Goal: Information Seeking & Learning: Learn about a topic

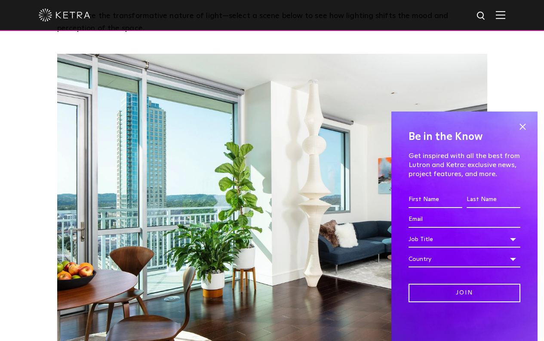
scroll to position [746, 0]
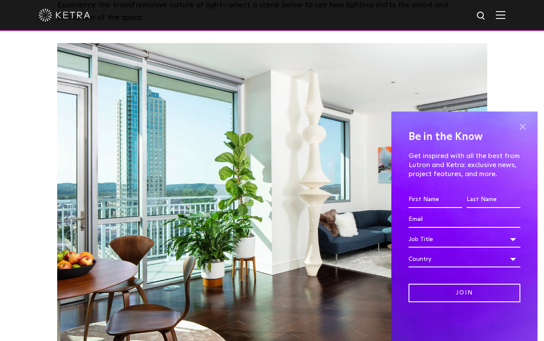
click at [524, 125] on span at bounding box center [522, 126] width 13 height 13
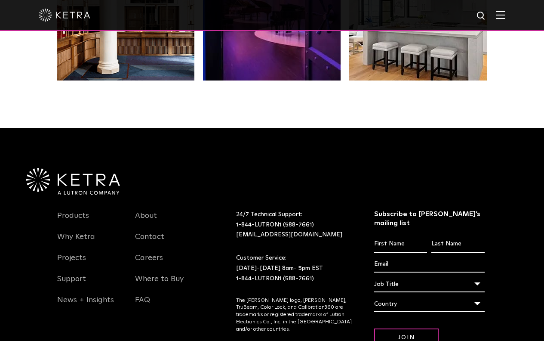
scroll to position [1807, 0]
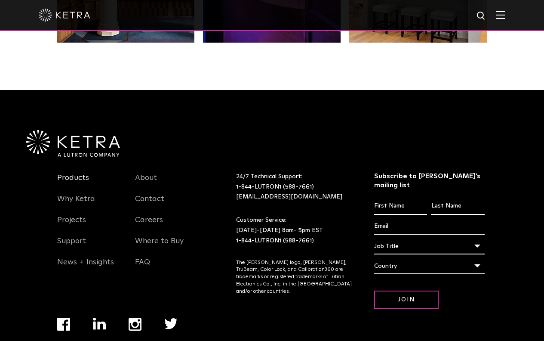
click at [70, 173] on link "Products" at bounding box center [73, 183] width 32 height 20
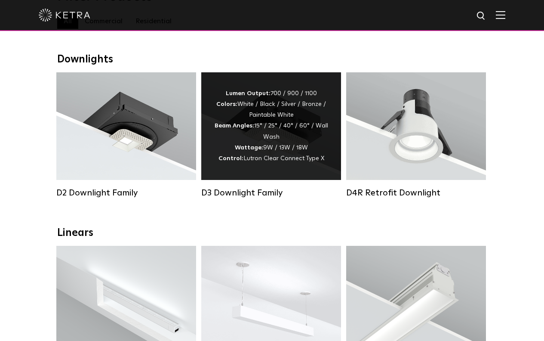
scroll to position [139, 0]
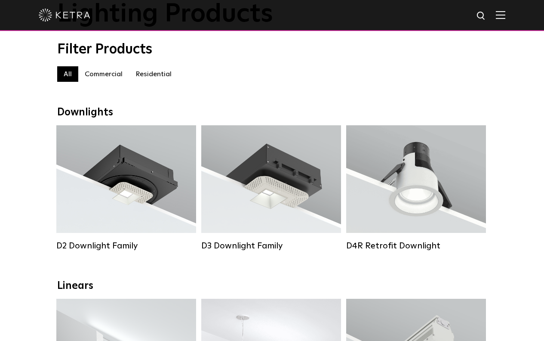
scroll to position [65, 0]
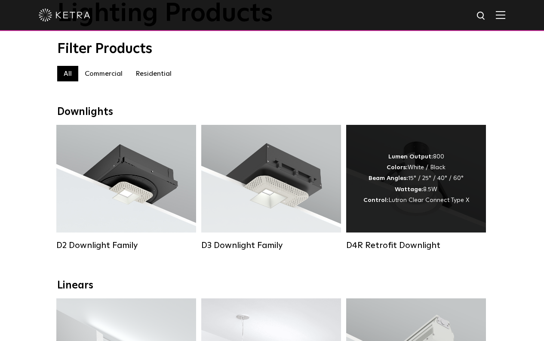
click at [445, 165] on div "Lumen Output: 800 Colors: White / Black Beam Angles: 15° / 25° / 40° / 60° Watt…" at bounding box center [417, 178] width 106 height 54
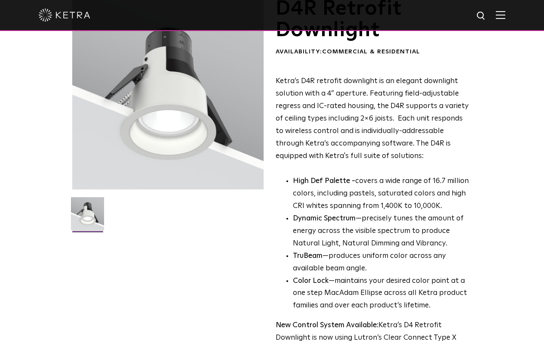
scroll to position [76, 0]
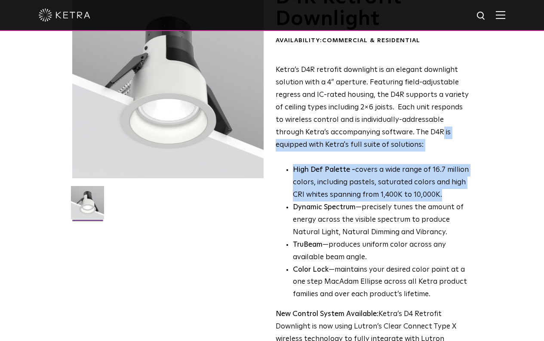
drag, startPoint x: 444, startPoint y: 194, endPoint x: 410, endPoint y: 135, distance: 68.0
click at [410, 135] on div "Ketra’s D4R retrofit downlight is an elegant downlight solution with a 4” apert…" at bounding box center [374, 217] width 196 height 306
click at [410, 135] on p "Ketra’s D4R retrofit downlight is an elegant downlight solution with a 4” apert…" at bounding box center [374, 107] width 196 height 87
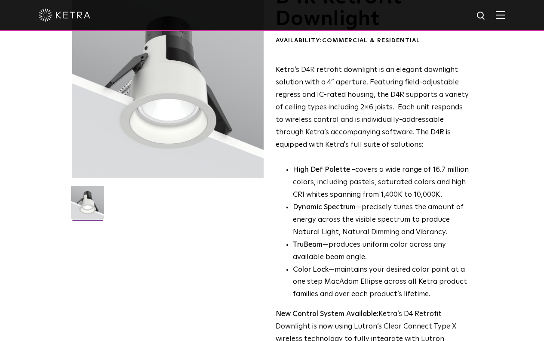
drag, startPoint x: 409, startPoint y: 150, endPoint x: 453, endPoint y: 195, distance: 63.0
click at [453, 195] on div "Ketra’s D4R retrofit downlight is an elegant downlight solution with a 4” apert…" at bounding box center [374, 217] width 196 height 306
click at [453, 195] on p "High Def Palette - covers a wide range of 16.7 million colors, including pastel…" at bounding box center [382, 182] width 179 height 37
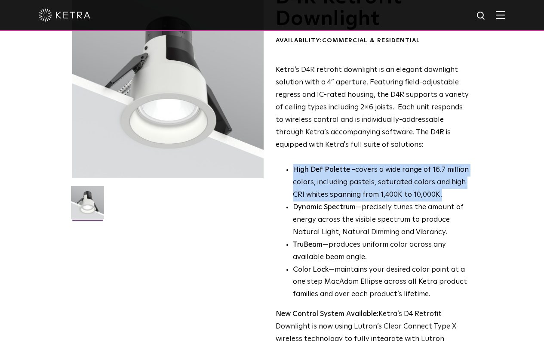
drag, startPoint x: 453, startPoint y: 195, endPoint x: 426, endPoint y: 157, distance: 46.2
click at [426, 157] on div "Ketra’s D4R retrofit downlight is an elegant downlight solution with a 4” apert…" at bounding box center [374, 217] width 196 height 306
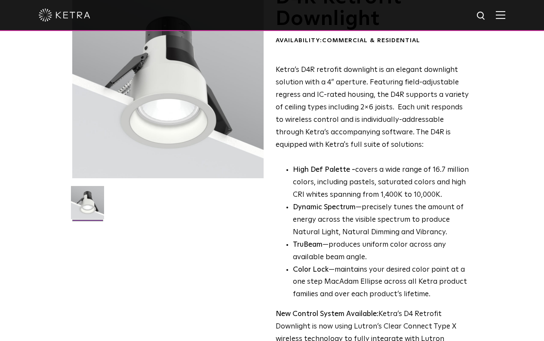
click at [426, 157] on div "Ketra’s D4R retrofit downlight is an elegant downlight solution with a 4” apert…" at bounding box center [374, 217] width 196 height 306
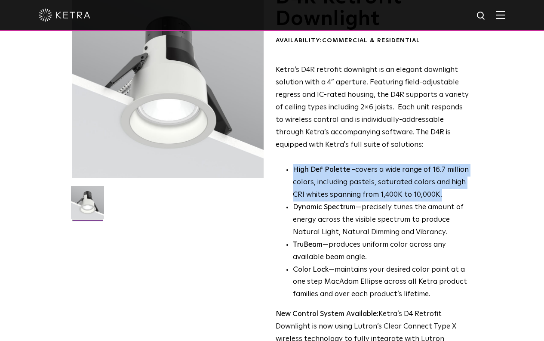
drag, startPoint x: 426, startPoint y: 157, endPoint x: 442, endPoint y: 197, distance: 43.1
click at [442, 197] on div "Ketra’s D4R retrofit downlight is an elegant downlight solution with a 4” apert…" at bounding box center [374, 217] width 196 height 306
click at [442, 197] on p "High Def Palette - covers a wide range of 16.7 million colors, including pastel…" at bounding box center [382, 182] width 179 height 37
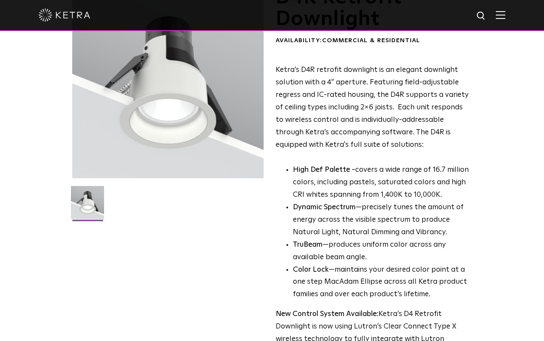
drag, startPoint x: 442, startPoint y: 197, endPoint x: 410, endPoint y: 151, distance: 56.1
click at [410, 151] on div "Ketra’s D4R retrofit downlight is an elegant downlight solution with a 4” apert…" at bounding box center [374, 217] width 196 height 306
click at [410, 151] on p "Ketra’s D4R retrofit downlight is an elegant downlight solution with a 4” apert…" at bounding box center [374, 107] width 196 height 87
drag, startPoint x: 410, startPoint y: 151, endPoint x: 452, endPoint y: 194, distance: 60.2
click at [452, 194] on div "Ketra’s D4R retrofit downlight is an elegant downlight solution with a 4” apert…" at bounding box center [374, 217] width 196 height 306
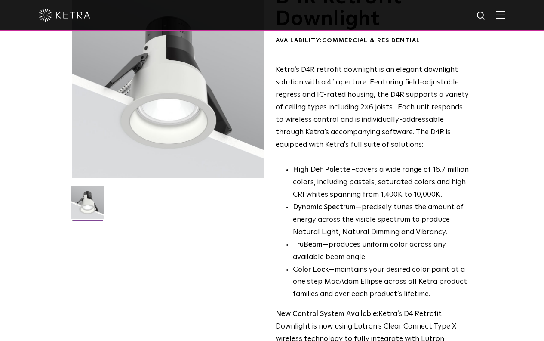
click at [452, 194] on p "High Def Palette - covers a wide range of 16.7 million colors, including pastel…" at bounding box center [382, 182] width 179 height 37
drag, startPoint x: 452, startPoint y: 194, endPoint x: 411, endPoint y: 148, distance: 62.5
click at [411, 147] on div "Ketra’s D4R retrofit downlight is an elegant downlight solution with a 4” apert…" at bounding box center [374, 217] width 196 height 306
click at [411, 148] on p "Ketra’s D4R retrofit downlight is an elegant downlight solution with a 4” apert…" at bounding box center [374, 107] width 196 height 87
drag, startPoint x: 411, startPoint y: 148, endPoint x: 444, endPoint y: 194, distance: 56.7
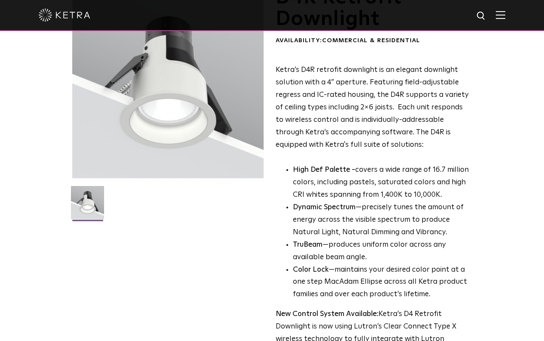
click at [444, 194] on div "Ketra’s D4R retrofit downlight is an elegant downlight solution with a 4” apert…" at bounding box center [374, 217] width 196 height 306
click at [444, 194] on p "High Def Palette - covers a wide range of 16.7 million colors, including pastel…" at bounding box center [382, 182] width 179 height 37
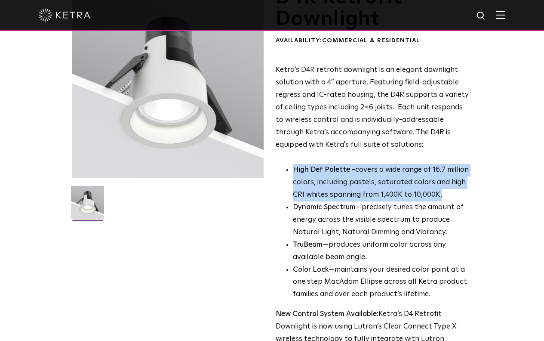
drag, startPoint x: 448, startPoint y: 194, endPoint x: 419, endPoint y: 159, distance: 45.8
click at [419, 159] on div "Ketra’s D4R retrofit downlight is an elegant downlight solution with a 4” apert…" at bounding box center [374, 217] width 196 height 306
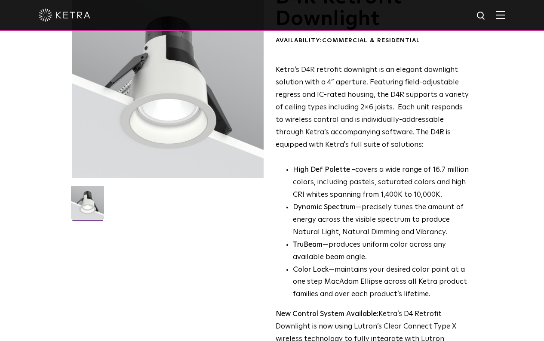
click at [419, 159] on div "Ketra’s D4R retrofit downlight is an elegant downlight solution with a 4” apert…" at bounding box center [374, 217] width 196 height 306
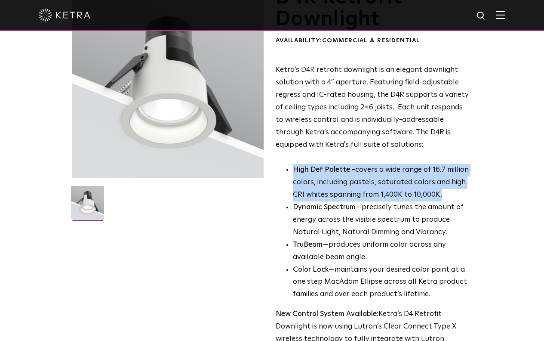
drag, startPoint x: 419, startPoint y: 159, endPoint x: 458, endPoint y: 192, distance: 51.6
click at [458, 192] on div "Ketra’s D4R retrofit downlight is an elegant downlight solution with a 4” apert…" at bounding box center [374, 217] width 196 height 306
click at [458, 192] on p "High Def Palette - covers a wide range of 16.7 million colors, including pastel…" at bounding box center [382, 182] width 179 height 37
drag, startPoint x: 469, startPoint y: 190, endPoint x: 402, endPoint y: 162, distance: 72.7
click at [402, 162] on div "Ketra’s D4R retrofit downlight is an elegant downlight solution with a 4” apert…" at bounding box center [374, 217] width 196 height 306
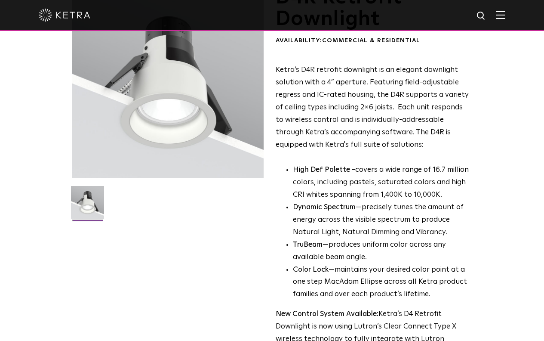
click at [402, 162] on div "Ketra’s D4R retrofit downlight is an elegant downlight solution with a 4” apert…" at bounding box center [374, 217] width 196 height 306
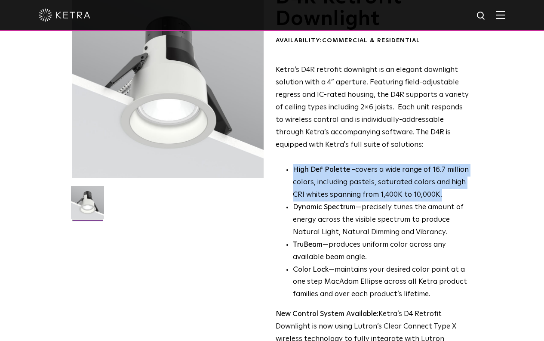
drag, startPoint x: 402, startPoint y: 162, endPoint x: 447, endPoint y: 191, distance: 53.5
click at [447, 191] on div "Ketra’s D4R retrofit downlight is an elegant downlight solution with a 4” apert…" at bounding box center [374, 217] width 196 height 306
click at [447, 191] on p "High Def Palette - covers a wide range of 16.7 million colors, including pastel…" at bounding box center [382, 182] width 179 height 37
drag, startPoint x: 447, startPoint y: 191, endPoint x: 399, endPoint y: 153, distance: 61.2
click at [399, 153] on div "Ketra’s D4R retrofit downlight is an elegant downlight solution with a 4” apert…" at bounding box center [374, 217] width 196 height 306
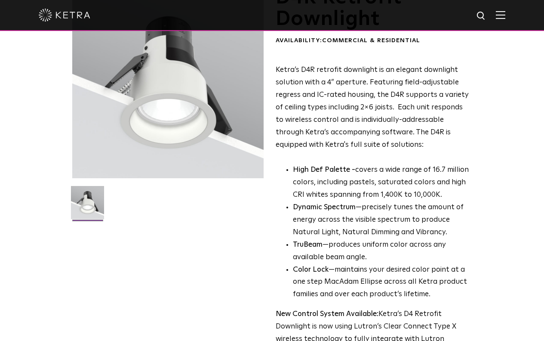
click at [399, 153] on div "Ketra’s D4R retrofit downlight is an elegant downlight solution with a 4” apert…" at bounding box center [374, 217] width 196 height 306
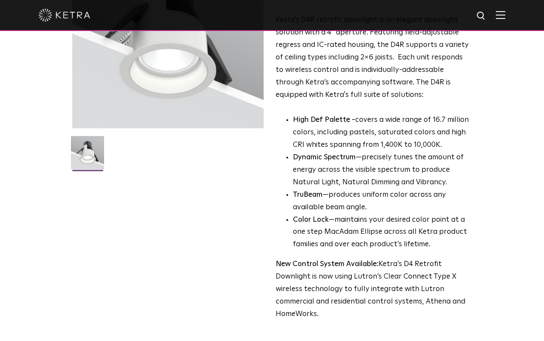
scroll to position [124, 0]
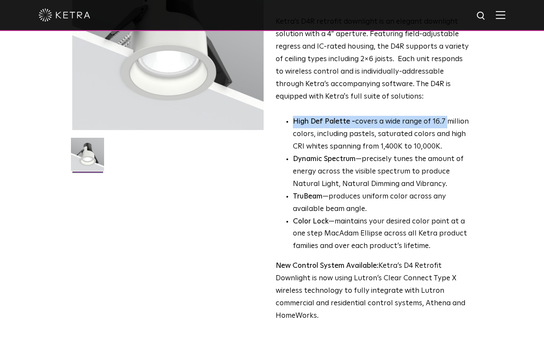
drag, startPoint x: 448, startPoint y: 120, endPoint x: 405, endPoint y: 111, distance: 43.5
click at [405, 111] on div "Ketra’s D4R retrofit downlight is an elegant downlight solution with a 4” apert…" at bounding box center [374, 169] width 196 height 306
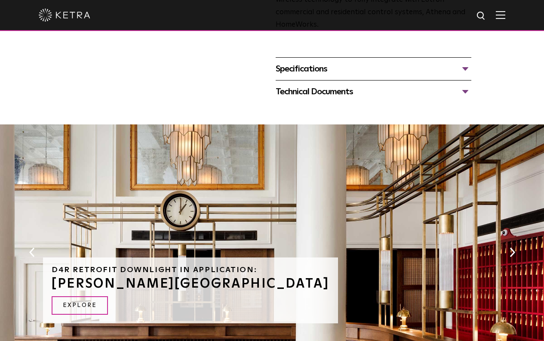
scroll to position [417, 0]
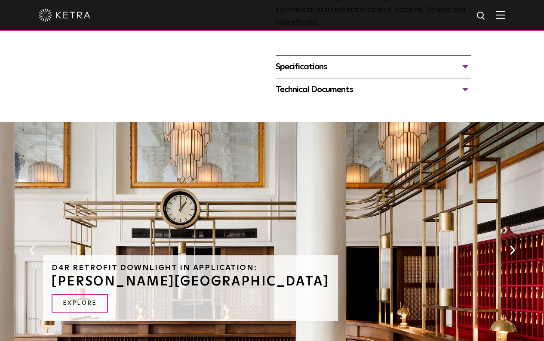
click at [352, 64] on div "Specifications" at bounding box center [374, 67] width 196 height 14
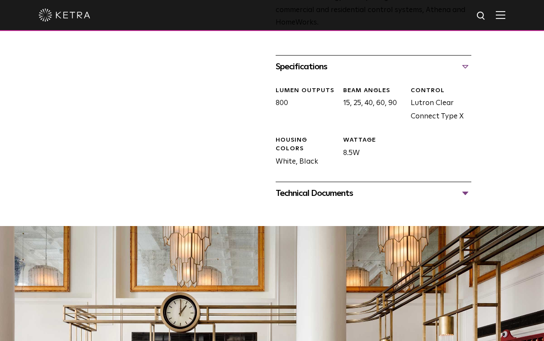
click at [373, 192] on div "Technical Documents" at bounding box center [374, 193] width 196 height 14
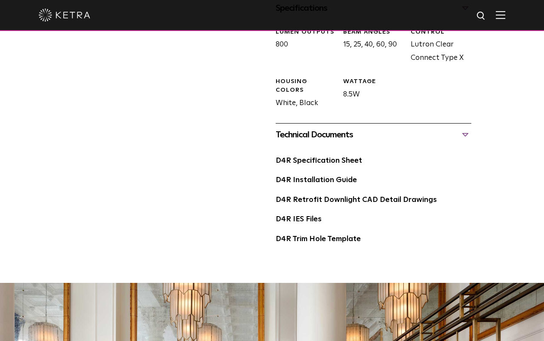
scroll to position [0, 0]
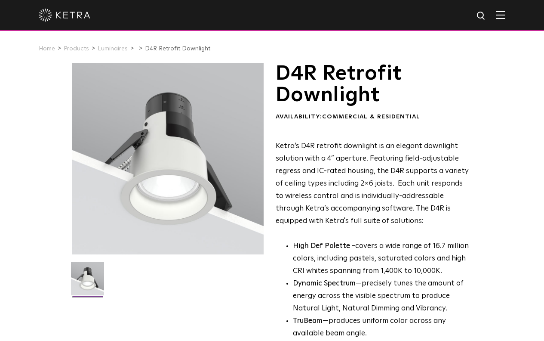
click at [44, 46] on link "Home" at bounding box center [47, 49] width 16 height 6
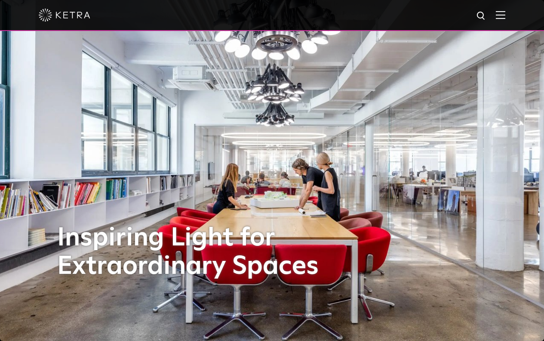
click at [501, 16] on img at bounding box center [500, 15] width 9 height 8
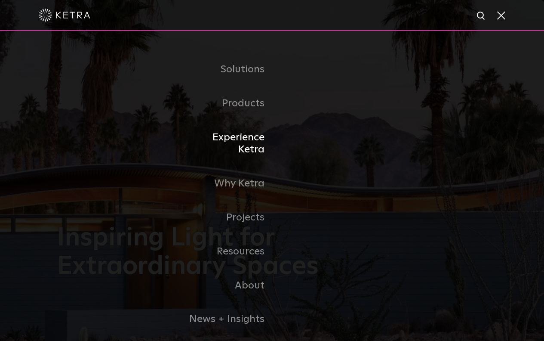
click at [257, 137] on link "Experience Ketra" at bounding box center [228, 143] width 88 height 46
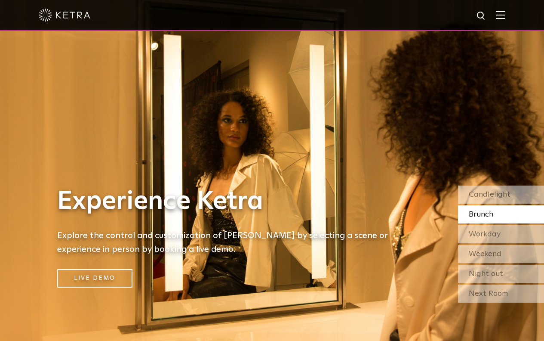
click at [67, 19] on img at bounding box center [65, 15] width 52 height 13
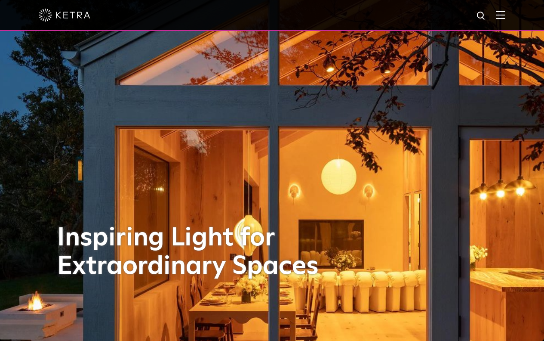
click at [314, 152] on div "Inspiring Light for Extraordinary Spaces" at bounding box center [272, 170] width 430 height 341
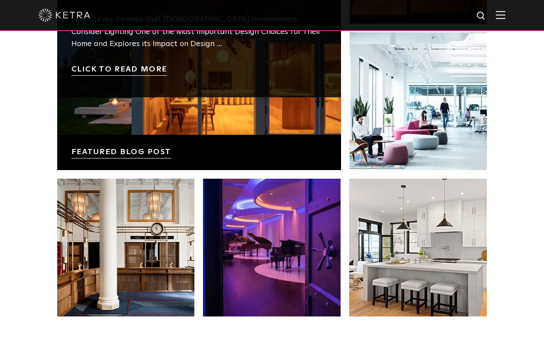
scroll to position [1512, 0]
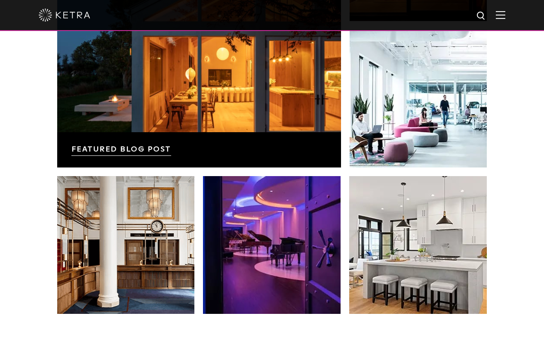
click at [44, 206] on div "News, Insights, and Inspiration Lutron Releases First-Ever Lighting Trend Repor…" at bounding box center [272, 84] width 544 height 554
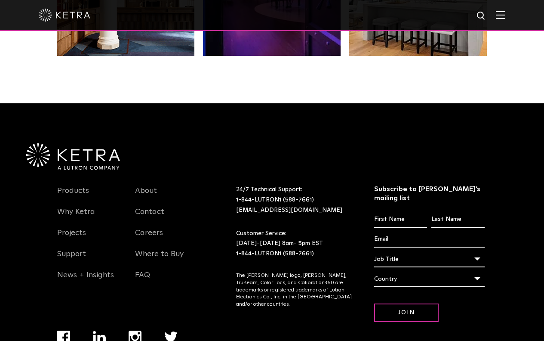
scroll to position [1807, 0]
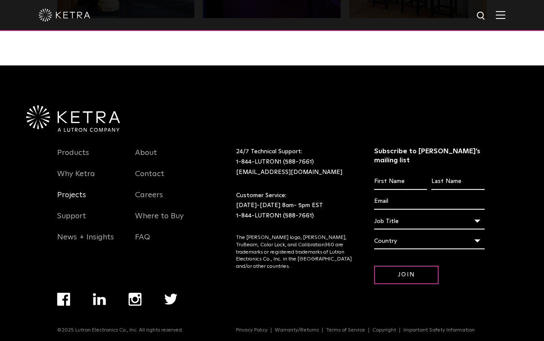
click at [74, 196] on link "Projects" at bounding box center [71, 200] width 29 height 20
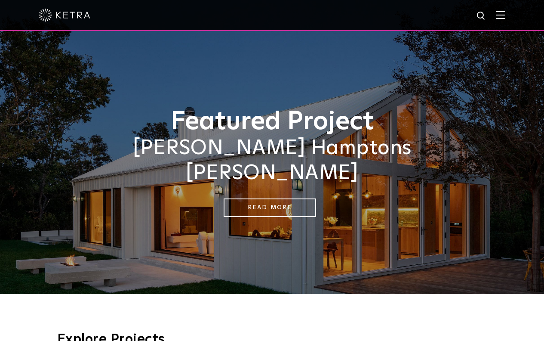
click at [216, 151] on h2 "[PERSON_NAME] Hamptons [PERSON_NAME]" at bounding box center [272, 160] width 430 height 49
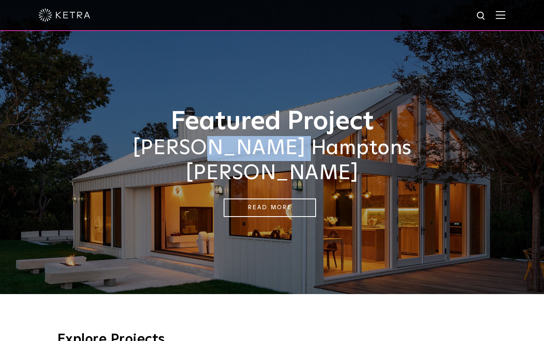
click at [216, 151] on h2 "[PERSON_NAME] Hamptons [PERSON_NAME]" at bounding box center [272, 160] width 430 height 49
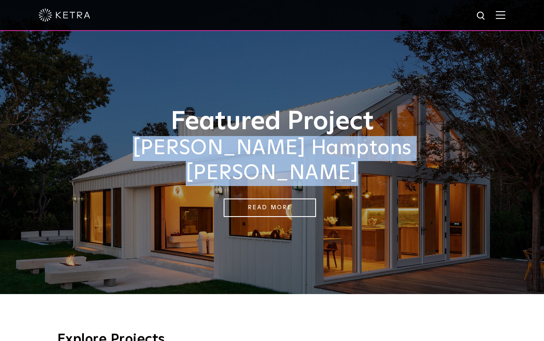
click at [216, 151] on h2 "[PERSON_NAME] Hamptons [PERSON_NAME]" at bounding box center [272, 160] width 430 height 49
click at [230, 151] on h2 "[PERSON_NAME] Hamptons [PERSON_NAME]" at bounding box center [272, 160] width 430 height 49
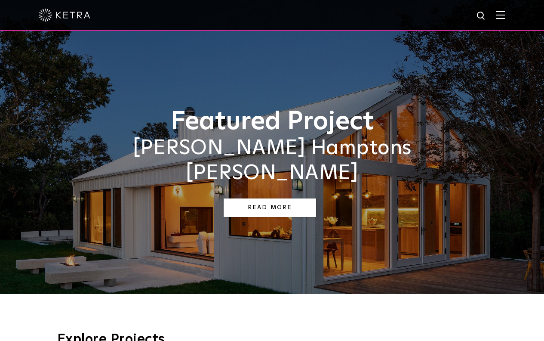
click at [252, 198] on link "Read More" at bounding box center [270, 207] width 92 height 18
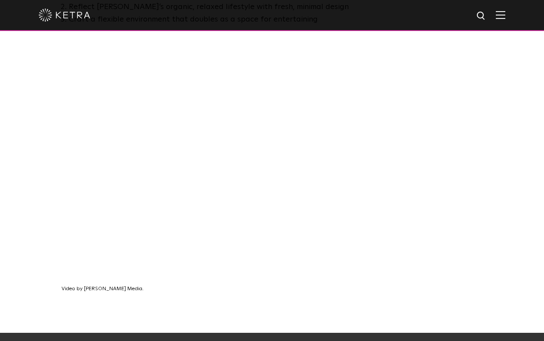
scroll to position [587, 0]
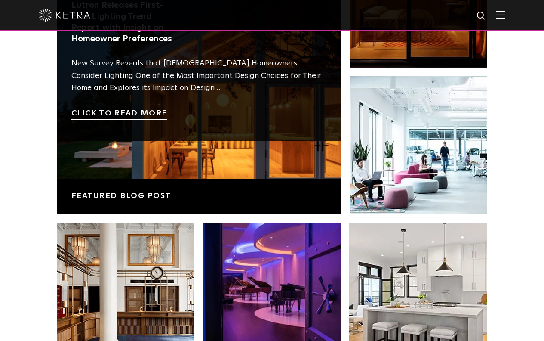
scroll to position [1461, 0]
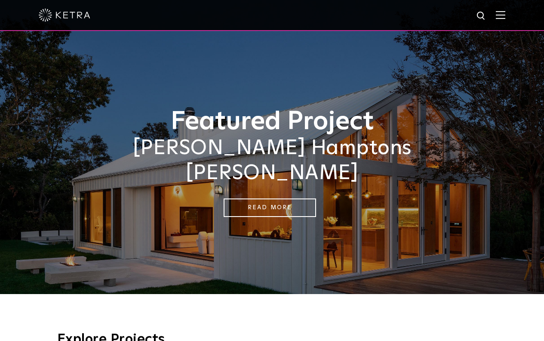
click at [217, 160] on h2 "[PERSON_NAME] Hamptons [PERSON_NAME]" at bounding box center [272, 160] width 430 height 49
click at [266, 198] on link "Read More" at bounding box center [270, 207] width 92 height 18
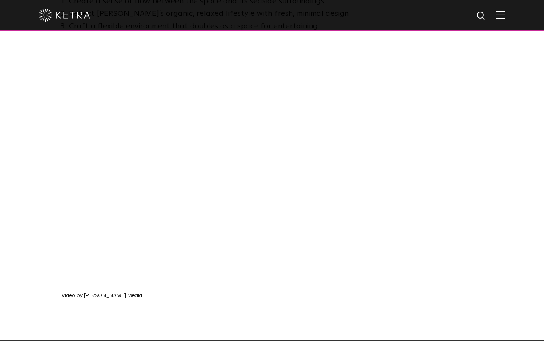
scroll to position [578, 0]
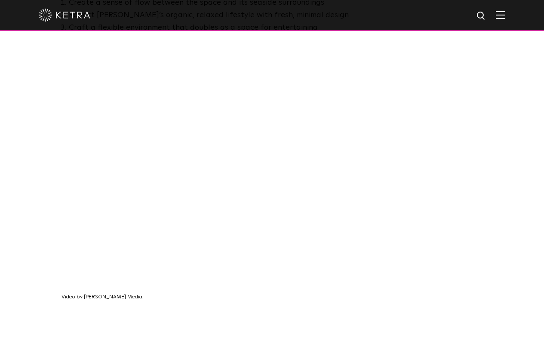
click at [502, 286] on div "Video by Edwards Media." at bounding box center [272, 199] width 544 height 281
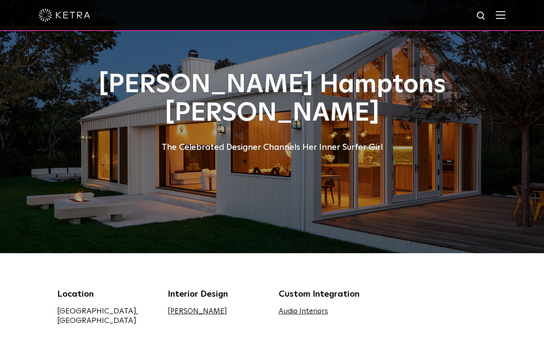
scroll to position [0, 0]
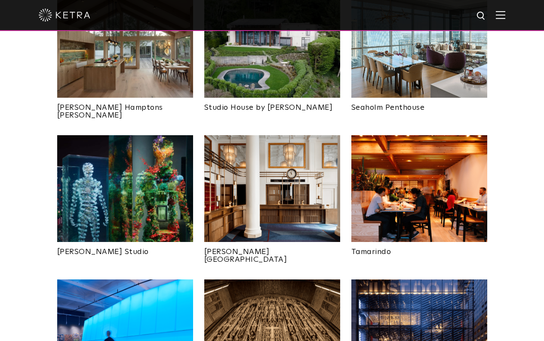
scroll to position [408, 0]
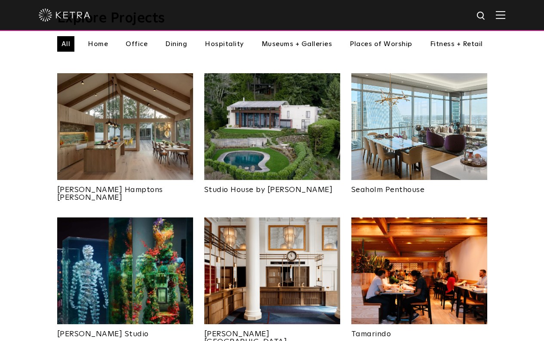
scroll to position [318, 0]
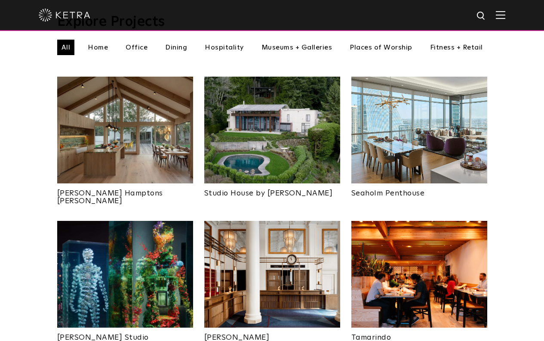
click at [120, 149] on img at bounding box center [125, 130] width 136 height 107
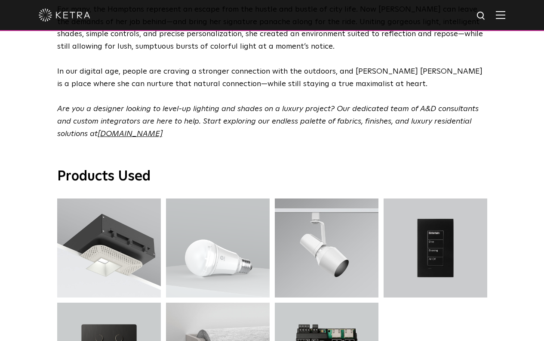
scroll to position [2719, 0]
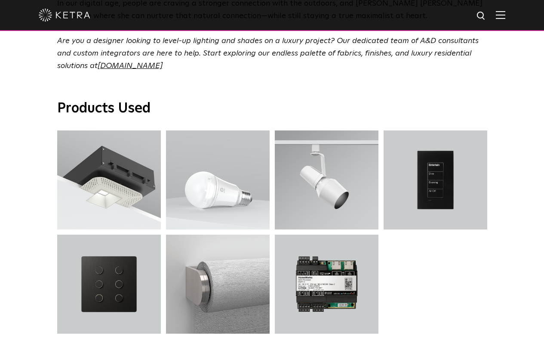
click at [422, 228] on div "D3 Downlights D3 Downlights A20 Lamp A20 Lamp S30 Track Luminaire S30 Track Lum…" at bounding box center [272, 234] width 435 height 208
click at [406, 247] on div "D3 Downlights D3 Downlights A20 Lamp A20 Lamp S30 Track Luminaire S30 Track Lum…" at bounding box center [272, 234] width 435 height 208
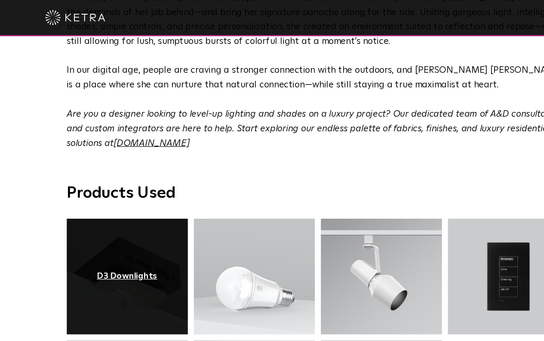
scroll to position [2658, 0]
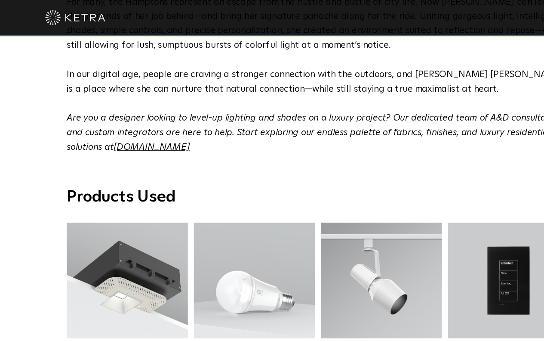
click at [148, 160] on h3 "Products Used" at bounding box center [272, 169] width 430 height 18
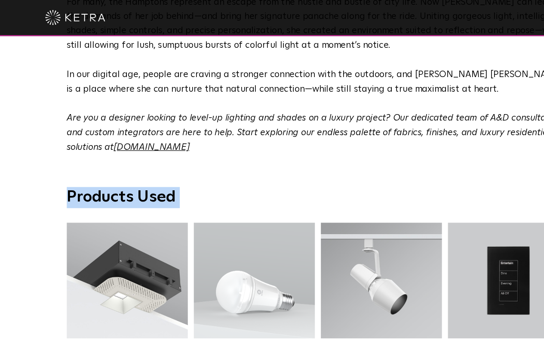
click at [148, 160] on h3 "Products Used" at bounding box center [272, 169] width 430 height 18
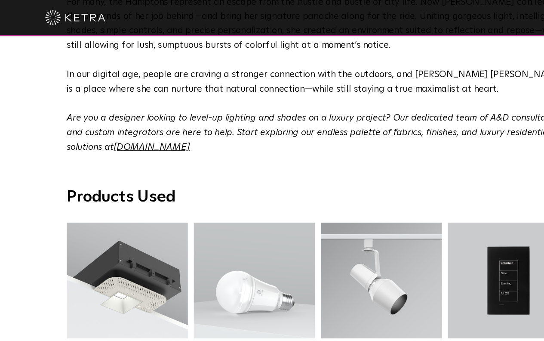
click at [169, 160] on h3 "Products Used" at bounding box center [272, 169] width 430 height 18
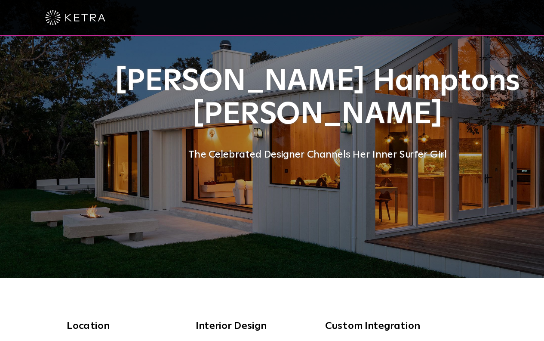
scroll to position [0, 0]
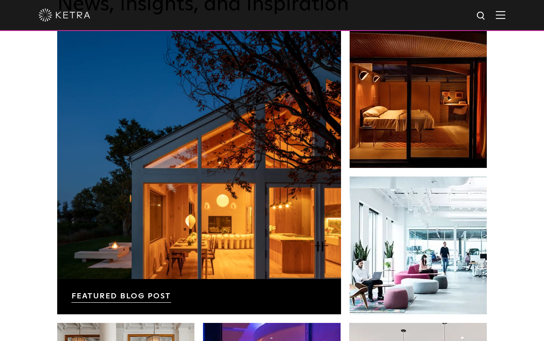
scroll to position [1807, 0]
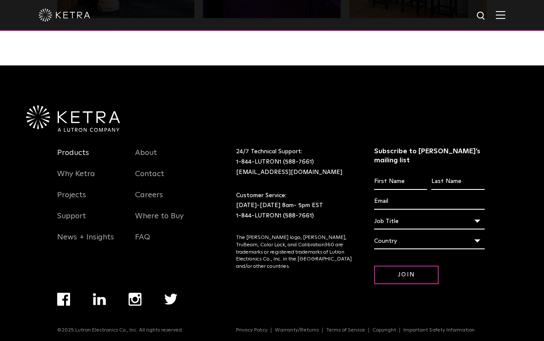
click at [76, 154] on link "Products" at bounding box center [73, 158] width 32 height 20
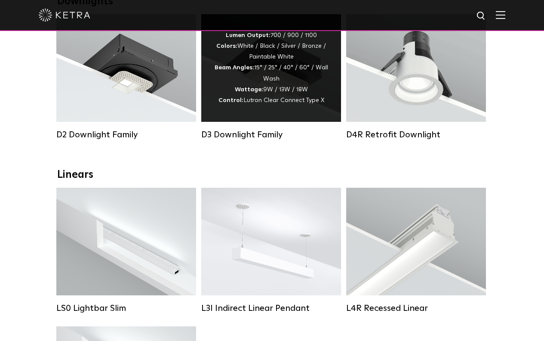
scroll to position [178, 0]
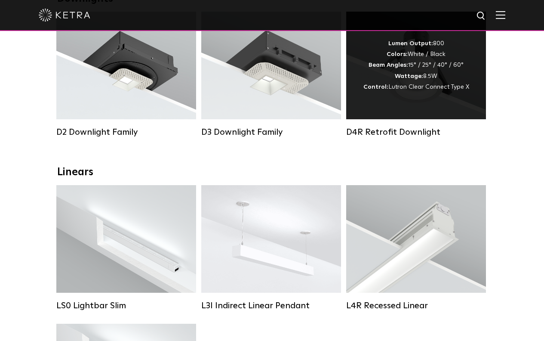
click at [421, 107] on div "Lumen Output: 800 Colors: White / Black Beam Angles: 15° / 25° / 40° / 60° Watt…" at bounding box center [416, 66] width 140 height 108
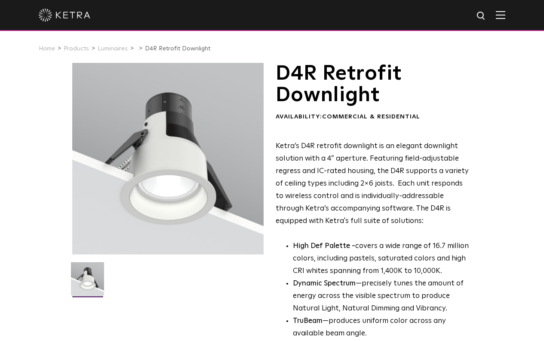
click at [362, 77] on h1 "D4R Retrofit Downlight" at bounding box center [374, 84] width 196 height 43
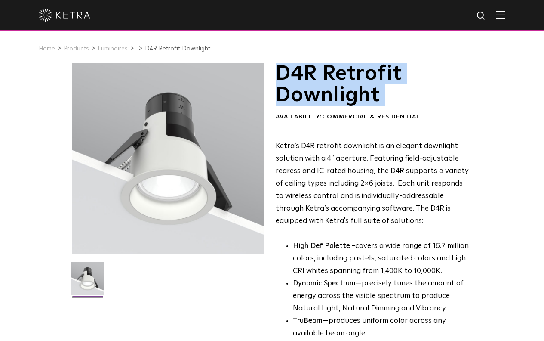
click at [362, 77] on h1 "D4R Retrofit Downlight" at bounding box center [374, 84] width 196 height 43
click at [360, 95] on h1 "D4R Retrofit Downlight" at bounding box center [374, 84] width 196 height 43
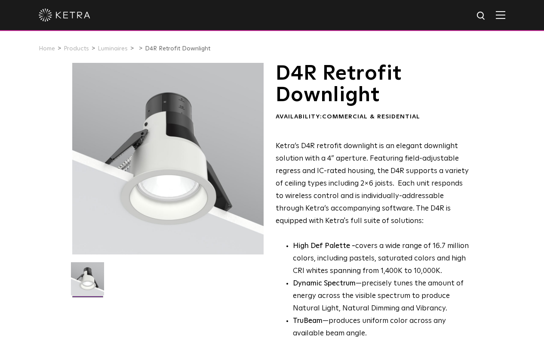
click at [369, 144] on p "Ketra’s D4R retrofit downlight is an elegant downlight solution with a 4” apert…" at bounding box center [374, 183] width 196 height 87
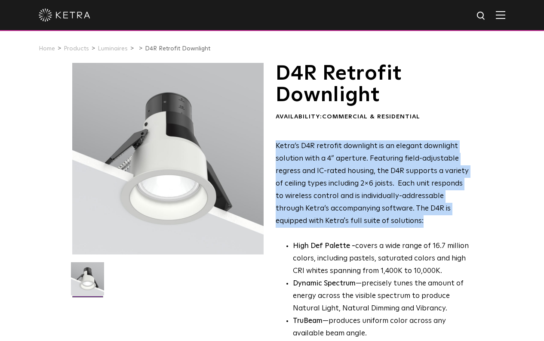
click at [369, 144] on p "Ketra’s D4R retrofit downlight is an elegant downlight solution with a 4” apert…" at bounding box center [374, 183] width 196 height 87
click at [373, 157] on p "Ketra’s D4R retrofit downlight is an elegant downlight solution with a 4” apert…" at bounding box center [374, 183] width 196 height 87
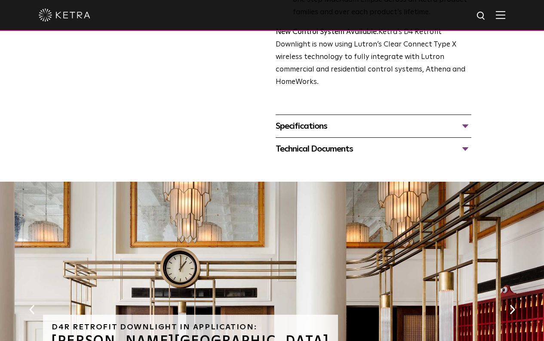
scroll to position [373, 0]
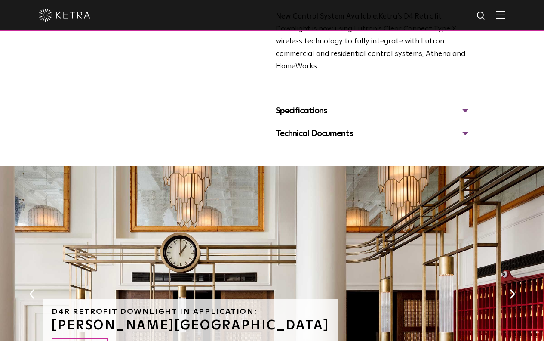
click at [366, 114] on div "Specifications" at bounding box center [374, 111] width 196 height 14
